Goal: Task Accomplishment & Management: Use online tool/utility

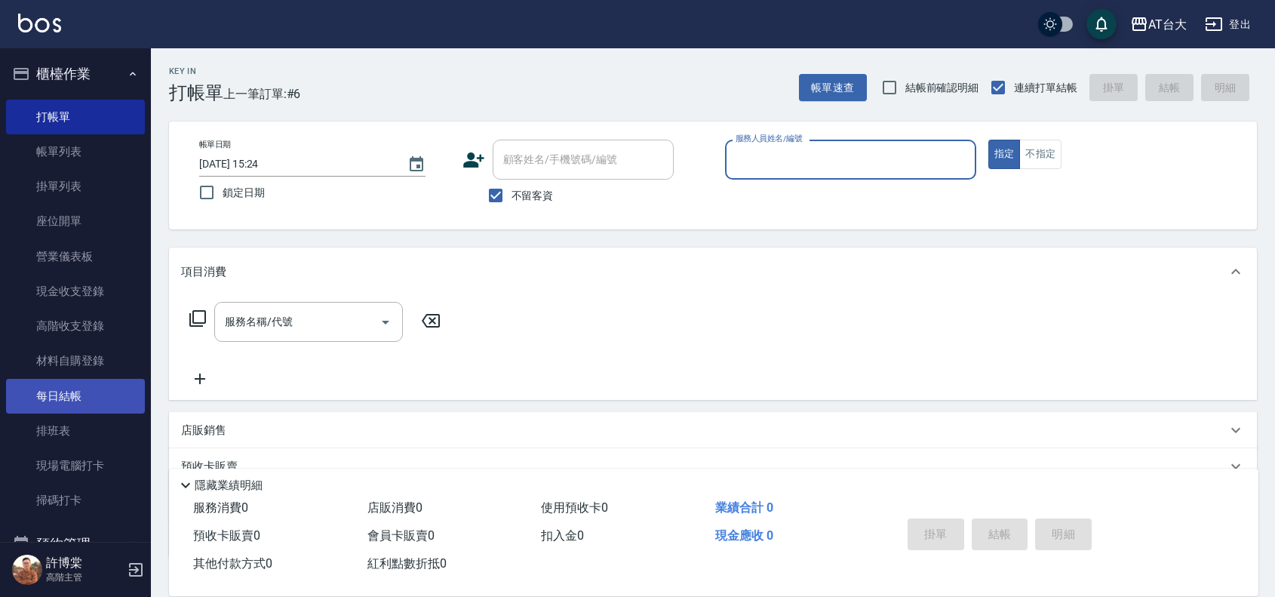
click at [35, 380] on link "每日結帳" at bounding box center [75, 396] width 139 height 35
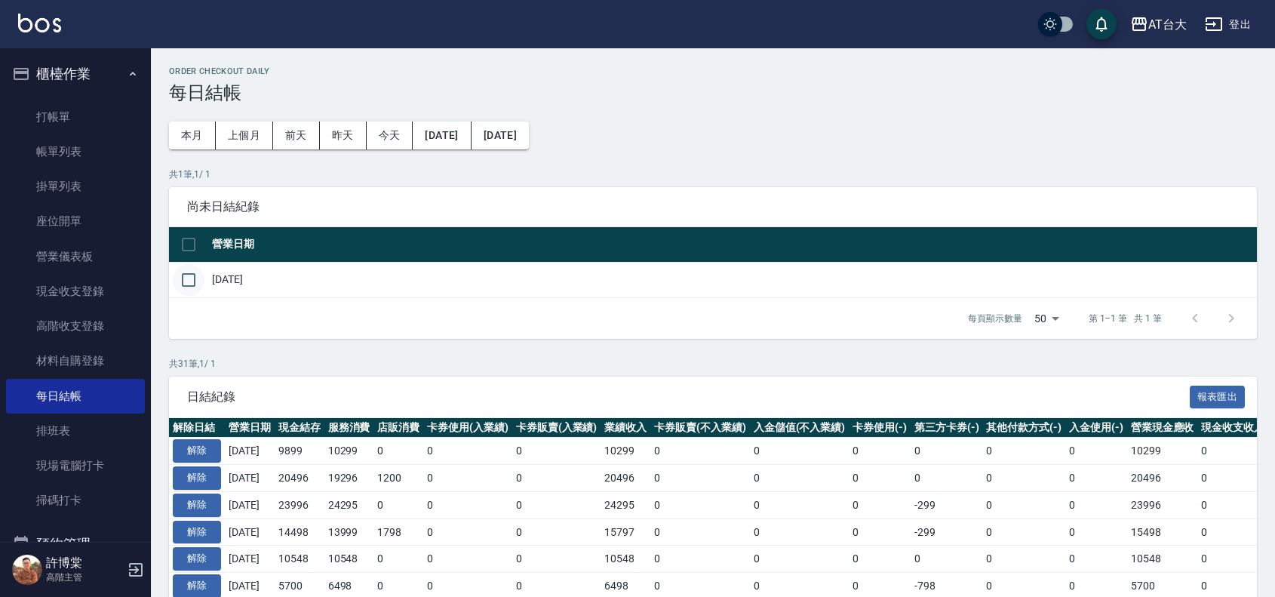
drag, startPoint x: 194, startPoint y: 282, endPoint x: 427, endPoint y: 419, distance: 270.6
click at [198, 285] on input "checkbox" at bounding box center [189, 280] width 32 height 32
checkbox input "true"
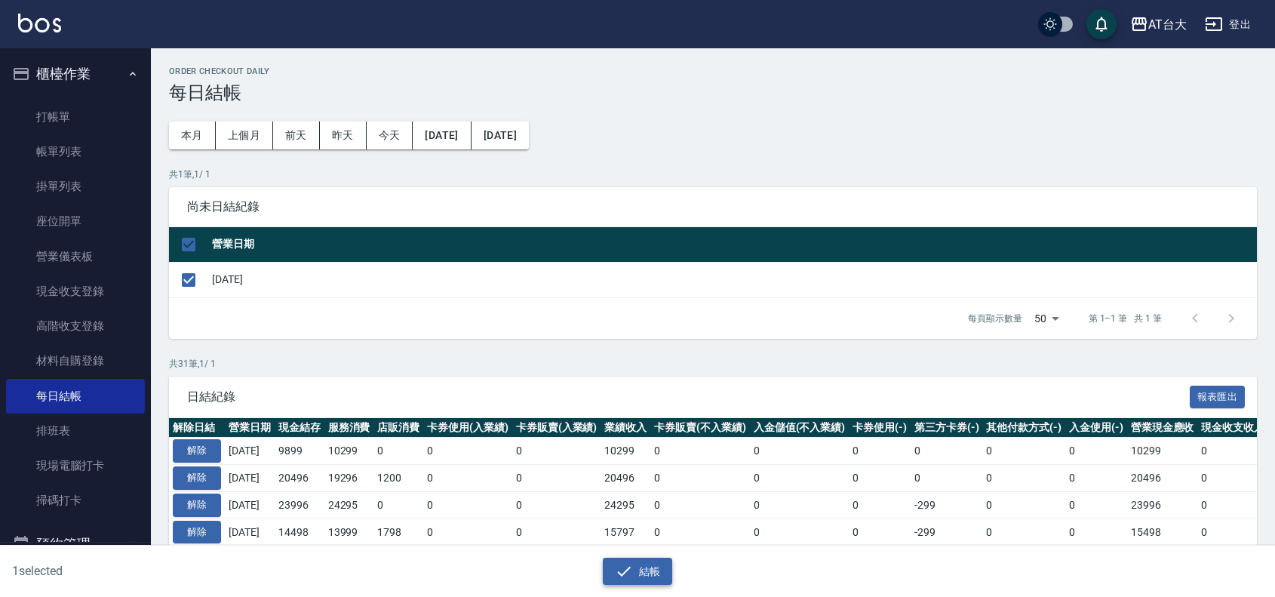
click at [658, 572] on button "結帳" at bounding box center [638, 572] width 70 height 28
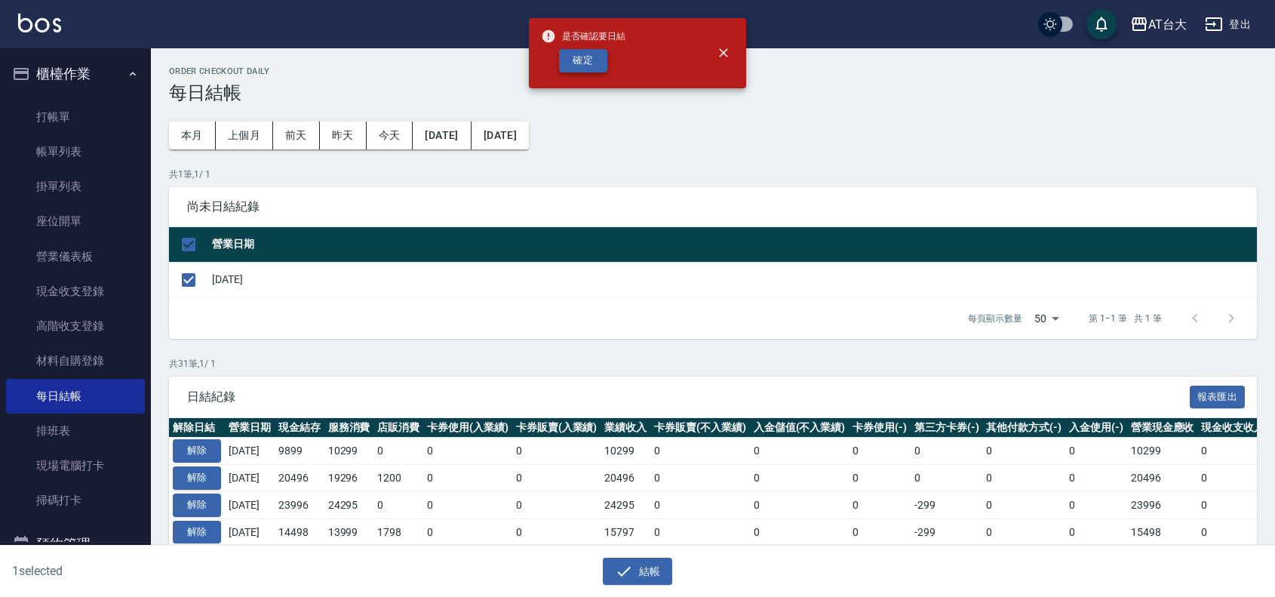
click at [598, 59] on button "確定" at bounding box center [583, 60] width 48 height 23
checkbox input "false"
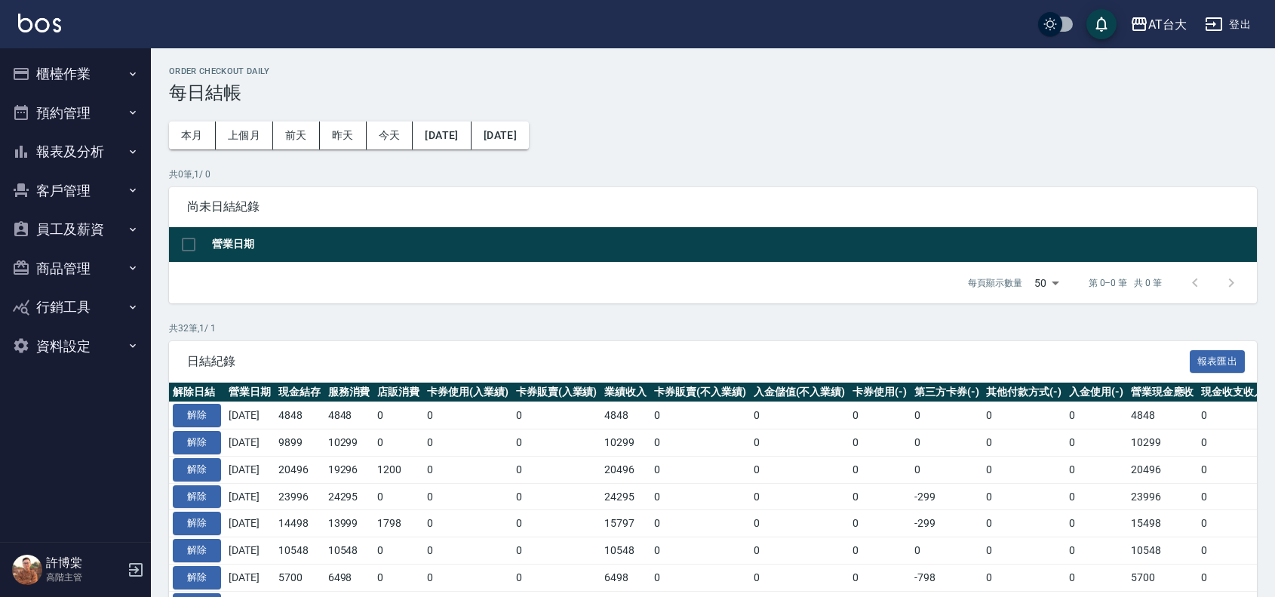
drag, startPoint x: 49, startPoint y: 73, endPoint x: 115, endPoint y: 145, distance: 97.2
click at [57, 80] on button "櫃檯作業" at bounding box center [75, 73] width 139 height 39
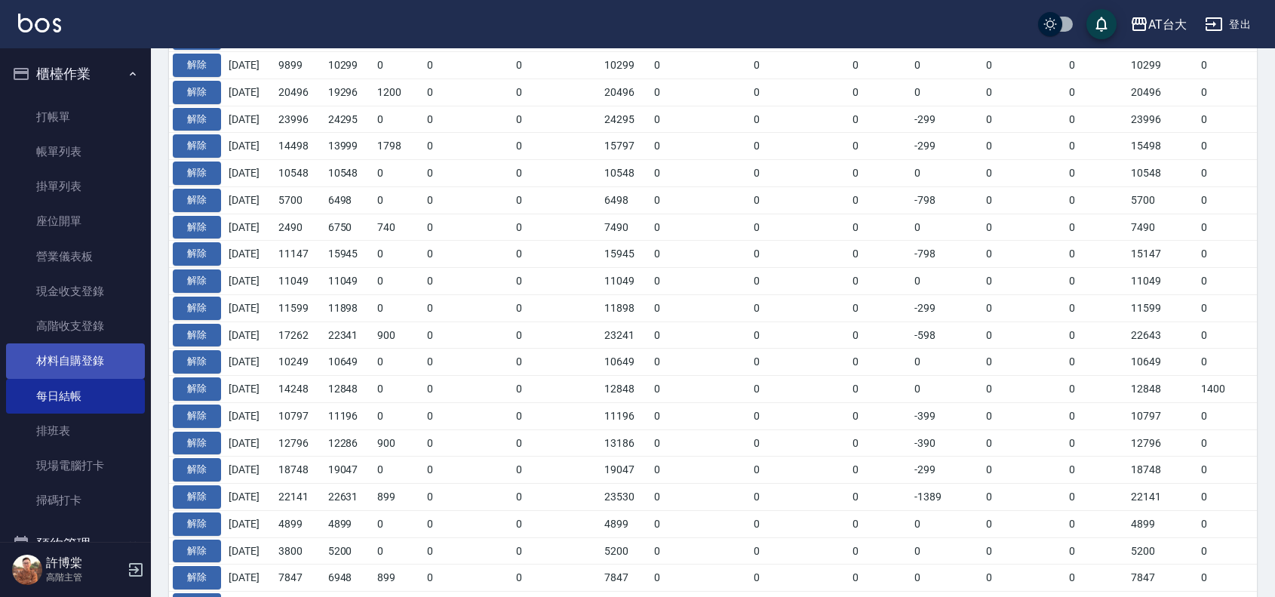
scroll to position [272, 0]
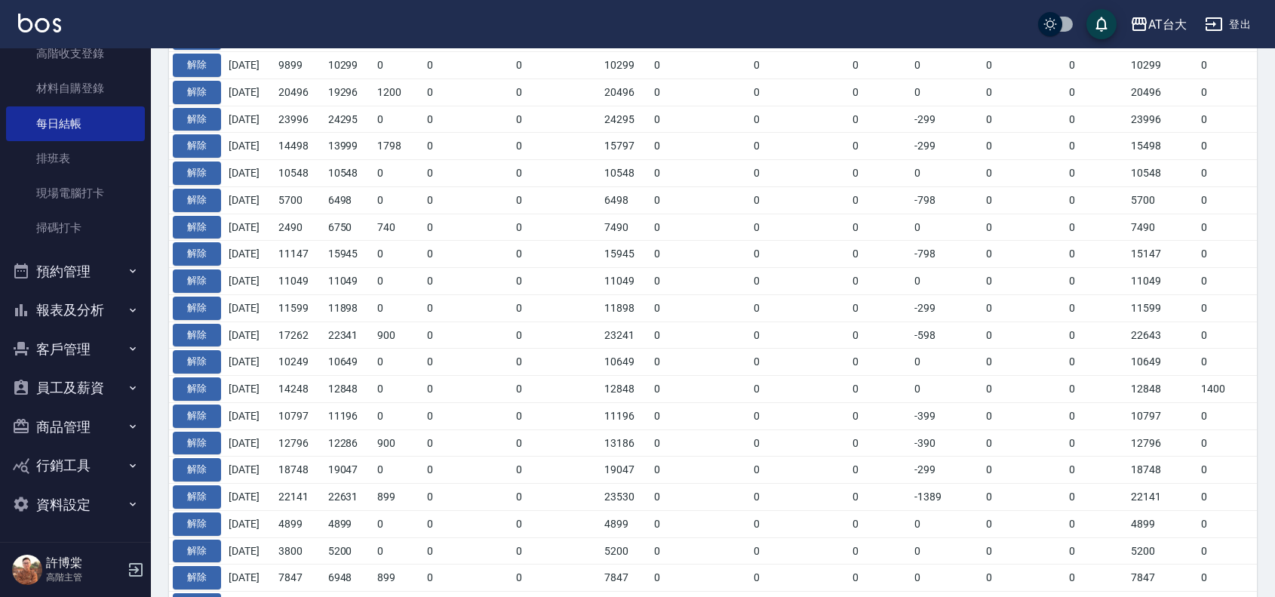
click at [74, 308] on button "報表及分析" at bounding box center [75, 310] width 139 height 39
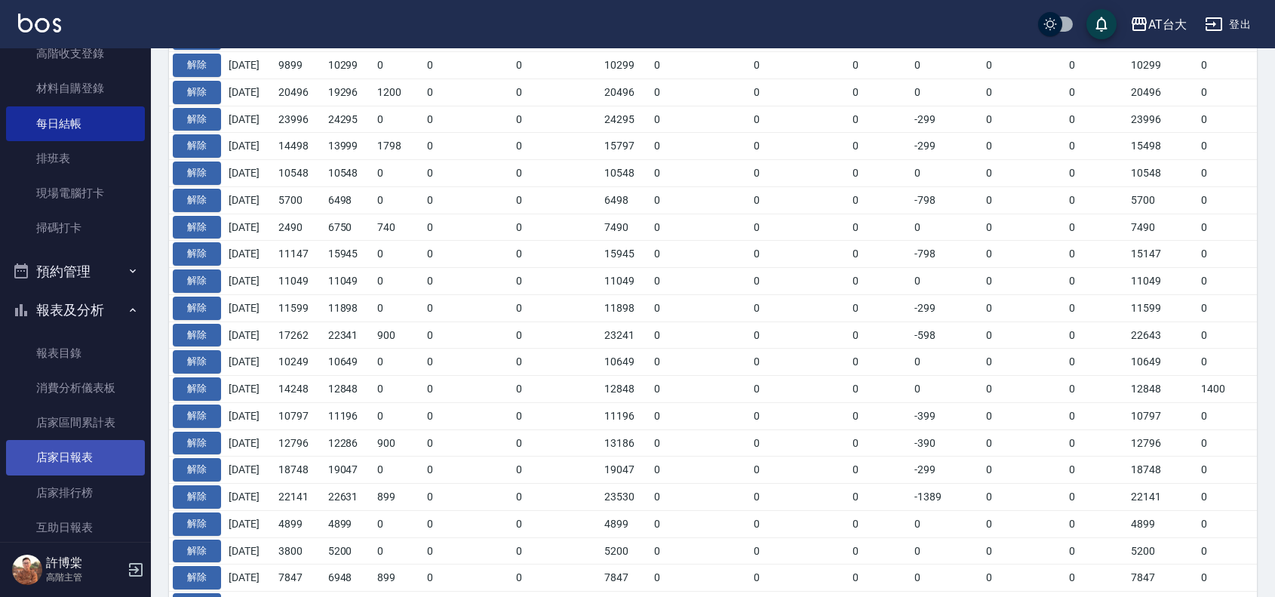
click at [125, 454] on link "店家日報表" at bounding box center [75, 457] width 139 height 35
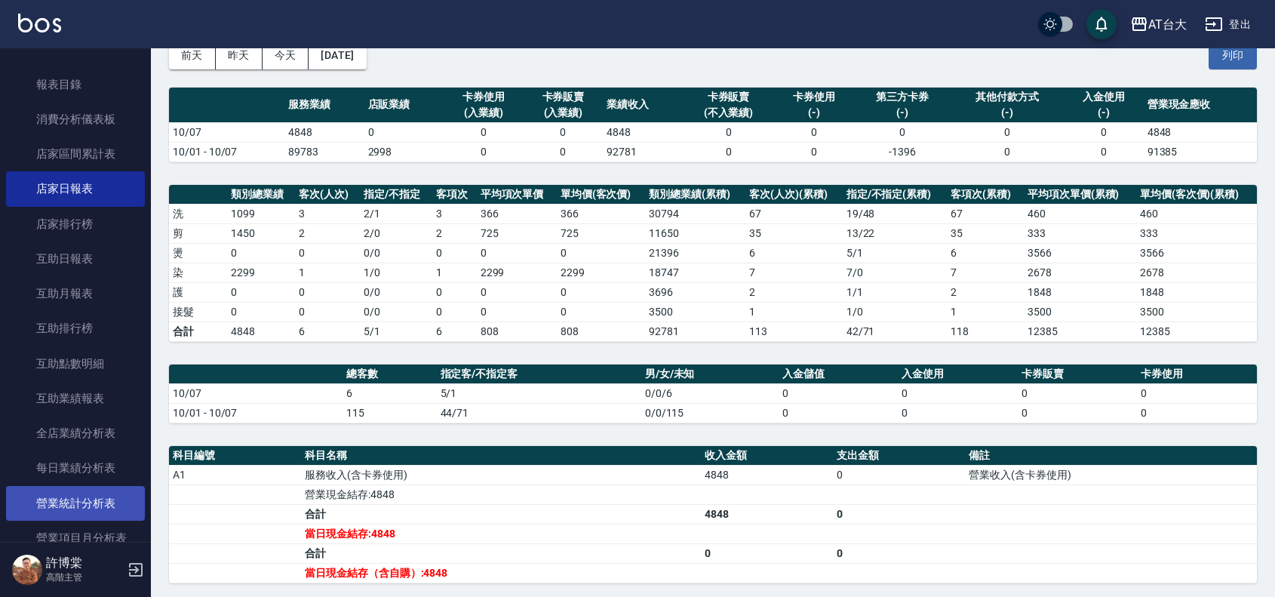
scroll to position [650, 0]
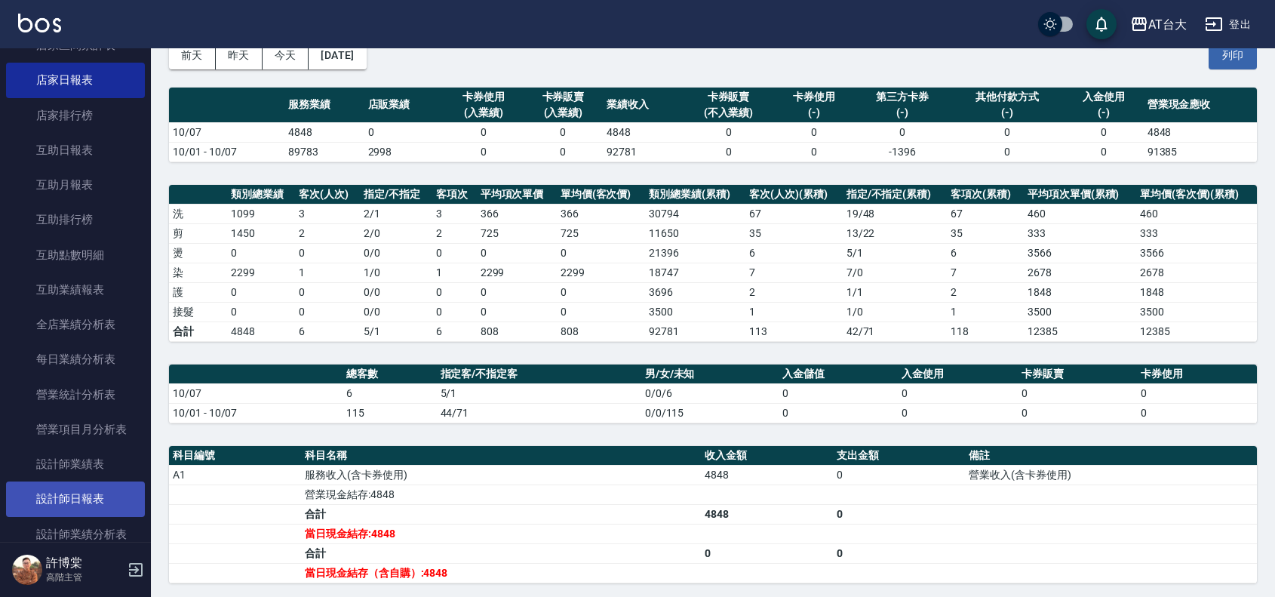
click at [114, 491] on link "設計師日報表" at bounding box center [75, 499] width 139 height 35
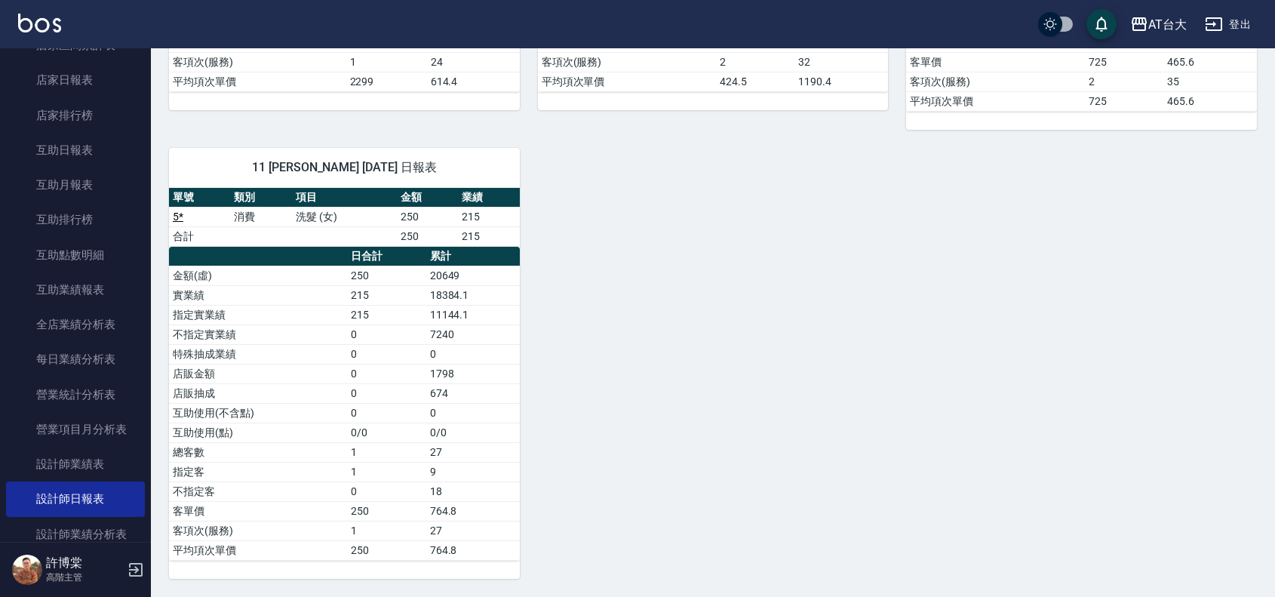
scroll to position [514, 0]
